Goal: Information Seeking & Learning: Learn about a topic

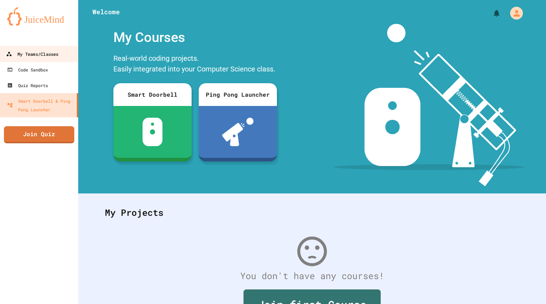
click at [39, 57] on div "My Teams/Classes" at bounding box center [32, 54] width 52 height 9
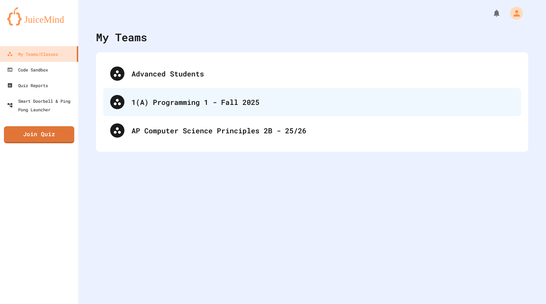
click at [187, 104] on div "1(A) Programming 1 - Fall 2025" at bounding box center [323, 102] width 383 height 11
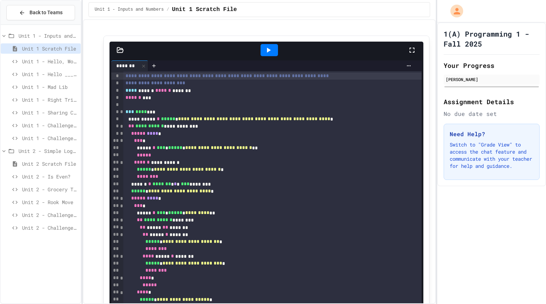
click at [38, 203] on span "Unit 2 - Rook Move" at bounding box center [50, 201] width 56 height 7
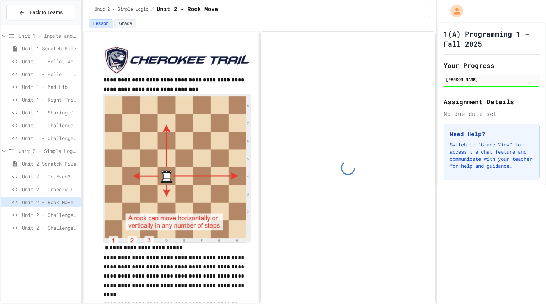
click at [49, 214] on span "Unit 2 - Challenge Project - Type of Triangle" at bounding box center [50, 214] width 56 height 7
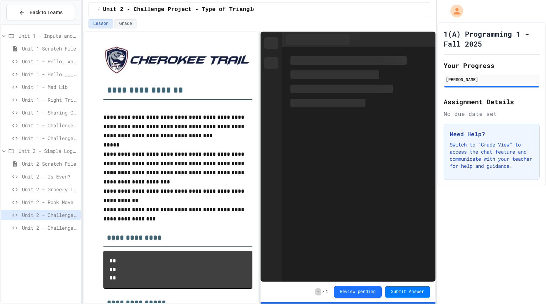
click at [39, 226] on span "Unit 2 - Challenge Project - Colors on Chessboard" at bounding box center [50, 227] width 56 height 7
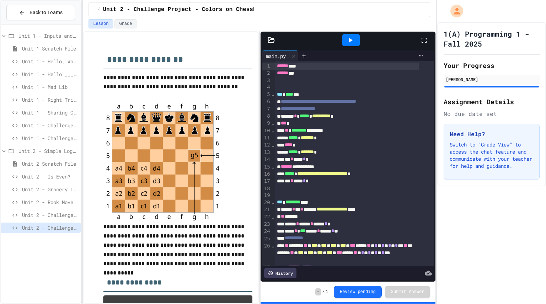
click at [54, 114] on span "Unit 1 - Sharing Cookies" at bounding box center [50, 112] width 56 height 7
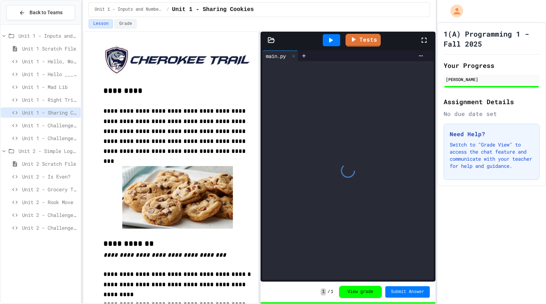
click at [58, 128] on span "Unit 1 - Challenge Project - Cat Years Calculator" at bounding box center [50, 125] width 56 height 7
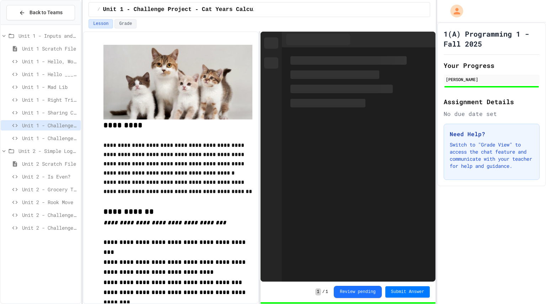
click at [70, 139] on span "Unit 1 - Challenge Project - Ancient Pyramid" at bounding box center [50, 137] width 56 height 7
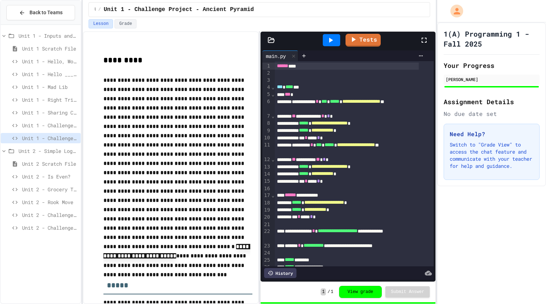
click at [59, 52] on div "Unit 1 Scratch File" at bounding box center [41, 48] width 80 height 10
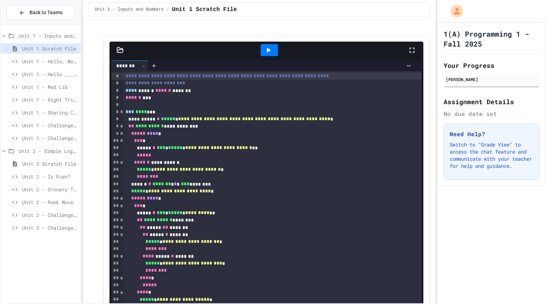
click at [49, 62] on span "Unit 1 - Hello, World!" at bounding box center [50, 61] width 56 height 7
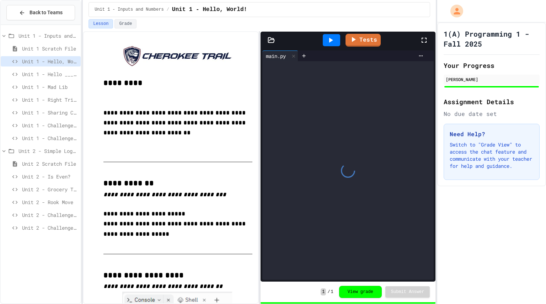
click at [33, 74] on span "Unit 1 - Hello _____" at bounding box center [50, 73] width 56 height 7
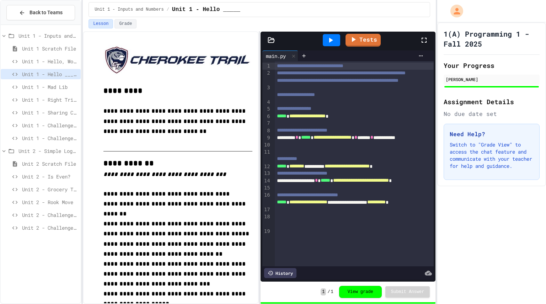
click at [42, 89] on span "Unit 1 - Mad Lib" at bounding box center [50, 86] width 56 height 7
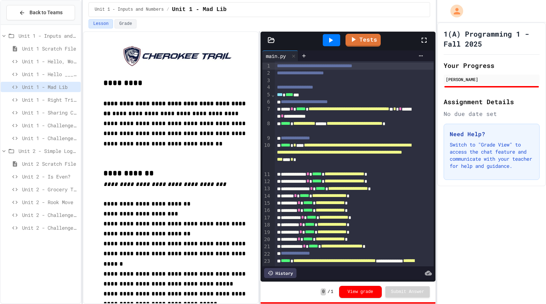
click at [32, 102] on span "Unit 1 - Right Triangle Calculator" at bounding box center [50, 99] width 56 height 7
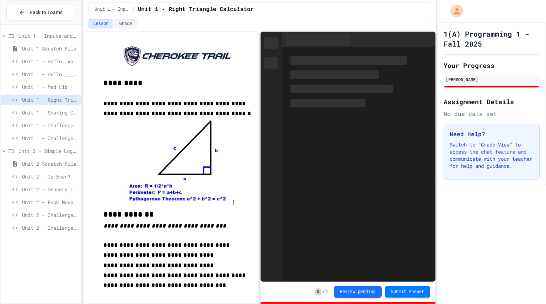
click at [42, 115] on span "Unit 1 - Sharing Cookies" at bounding box center [50, 112] width 56 height 7
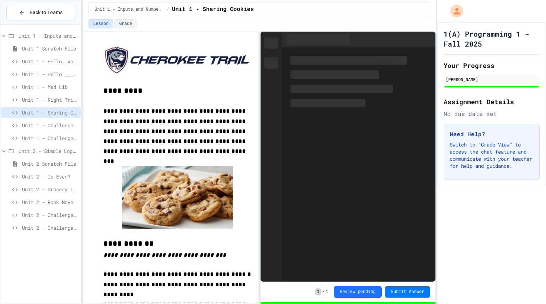
click at [27, 128] on span "Unit 1 - Challenge Project - Cat Years Calculator" at bounding box center [50, 125] width 56 height 7
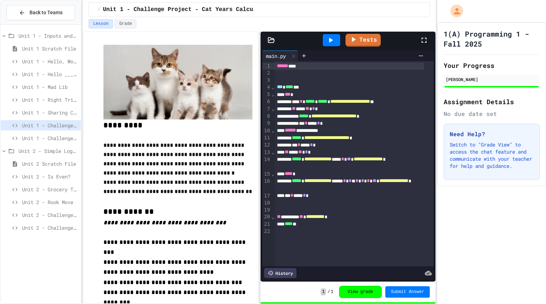
click at [54, 135] on span "Unit 1 - Challenge Project - Ancient Pyramid" at bounding box center [50, 137] width 56 height 7
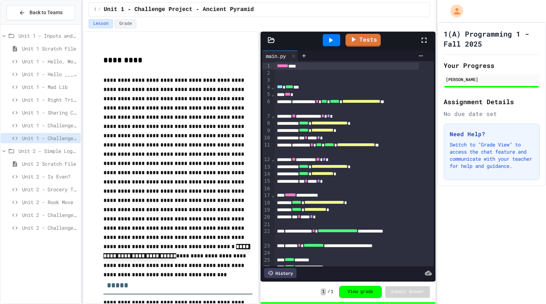
click at [46, 180] on span "Unit 2 - Is Even?" at bounding box center [50, 176] width 56 height 7
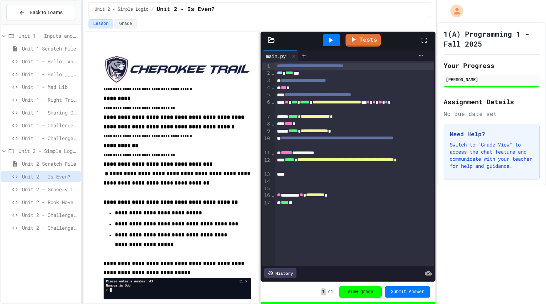
click at [51, 138] on span "Unit 1 - Challenge Project - Ancient Pyramid" at bounding box center [50, 137] width 56 height 7
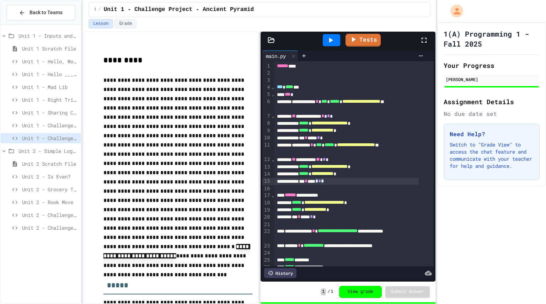
drag, startPoint x: 385, startPoint y: 179, endPoint x: 327, endPoint y: 146, distance: 66.4
click at [327, 146] on div "**********" at bounding box center [354, 212] width 159 height 302
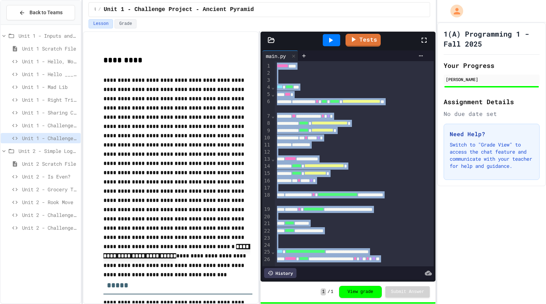
copy div "**********"
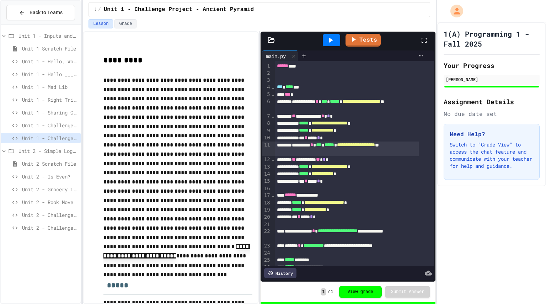
click at [346, 149] on div "**********" at bounding box center [347, 149] width 144 height 15
click at [30, 130] on div "Unit 1 - Challenge Project - Cat Years Calculator" at bounding box center [41, 125] width 80 height 10
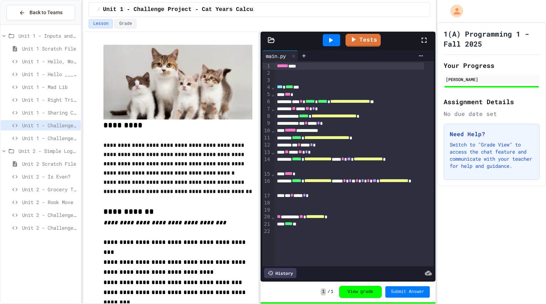
click at [61, 181] on div "Unit 2 - Is Even?" at bounding box center [41, 176] width 80 height 10
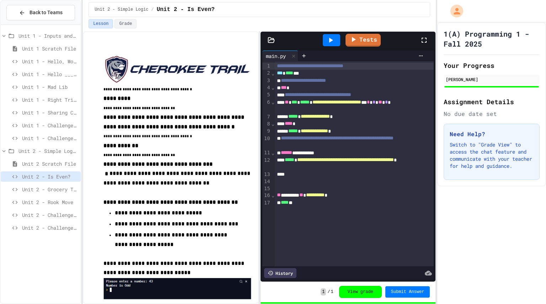
click at [61, 193] on span "Unit 2 - Grocery Tracker" at bounding box center [50, 189] width 56 height 7
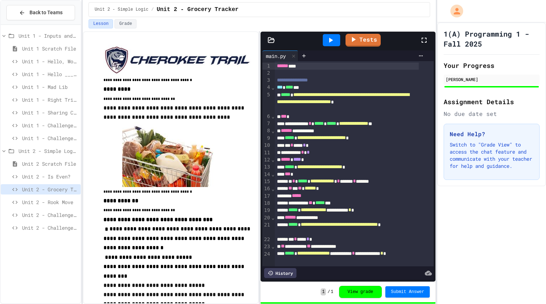
scroll to position [104, 0]
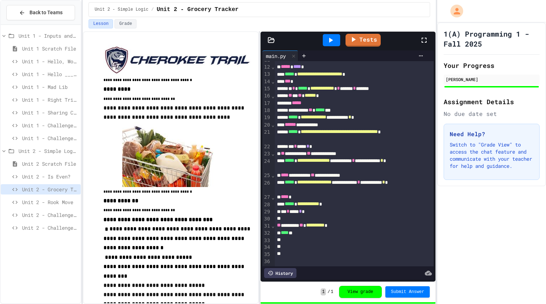
click at [56, 212] on span "Unit 2 - Challenge Project - Type of Triangle" at bounding box center [50, 214] width 56 height 7
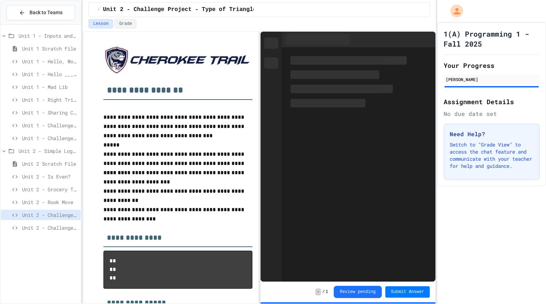
click at [48, 202] on span "Unit 2 - Rook Move" at bounding box center [50, 201] width 56 height 7
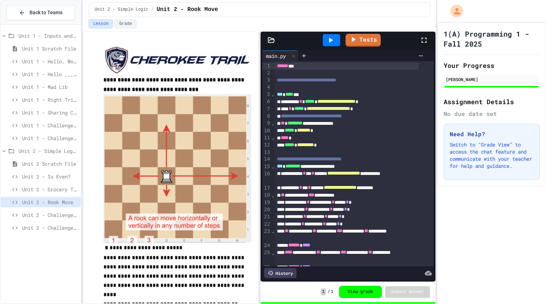
click at [65, 228] on span "Unit 2 - Challenge Project - Colors on Chessboard" at bounding box center [50, 227] width 56 height 7
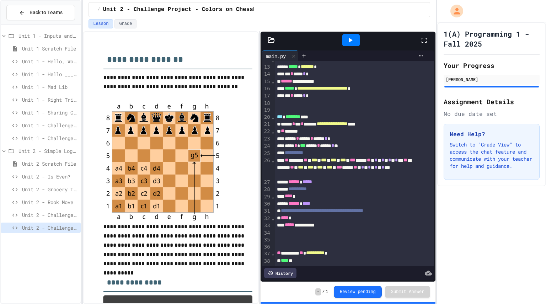
scroll to position [96, 0]
click at [350, 35] on div at bounding box center [351, 40] width 17 height 12
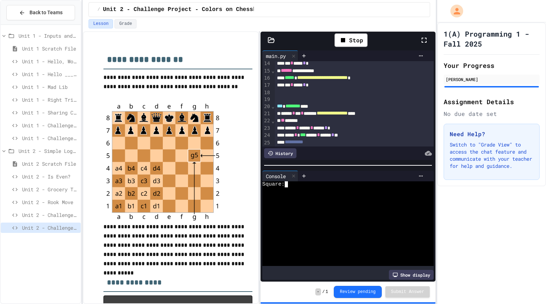
click at [327, 212] on div at bounding box center [342, 215] width 160 height 6
click at [296, 174] on icon at bounding box center [293, 176] width 5 height 5
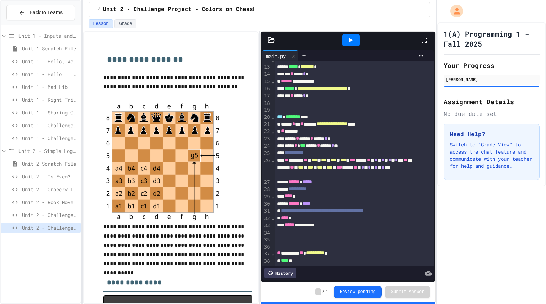
click at [39, 37] on span "Unit 1 - Inputs and Numbers" at bounding box center [47, 35] width 59 height 7
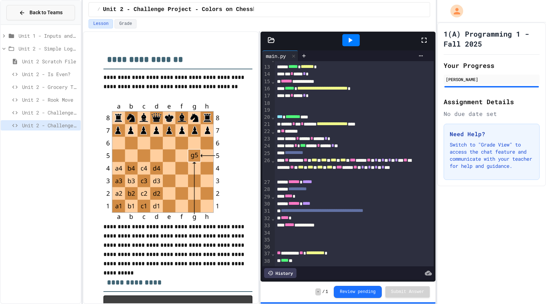
click at [45, 17] on button "Back to Teams" at bounding box center [40, 12] width 69 height 15
